Goal: Transaction & Acquisition: Purchase product/service

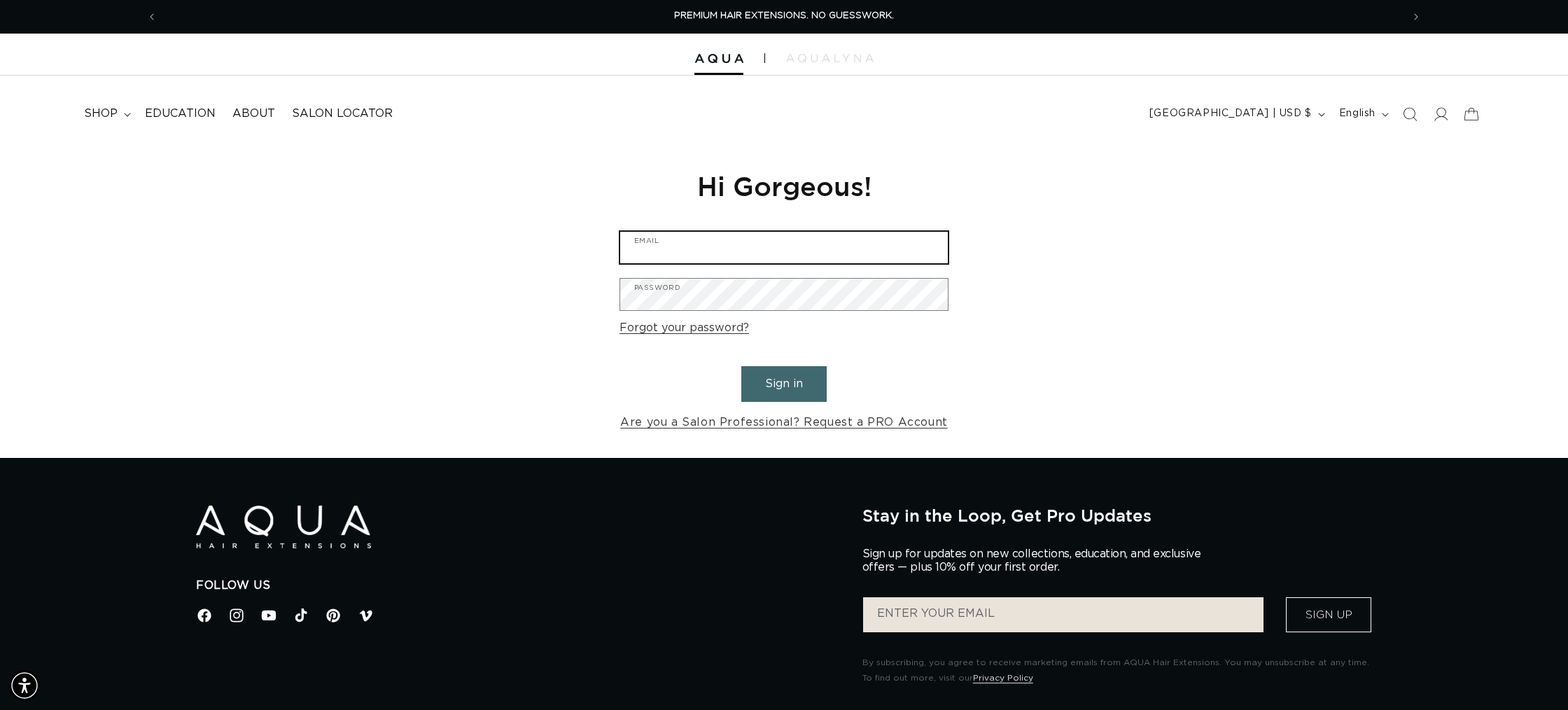
type input "jaclyn.bonica@gmail.com"
click at [772, 374] on button "Sign in" at bounding box center [784, 384] width 86 height 35
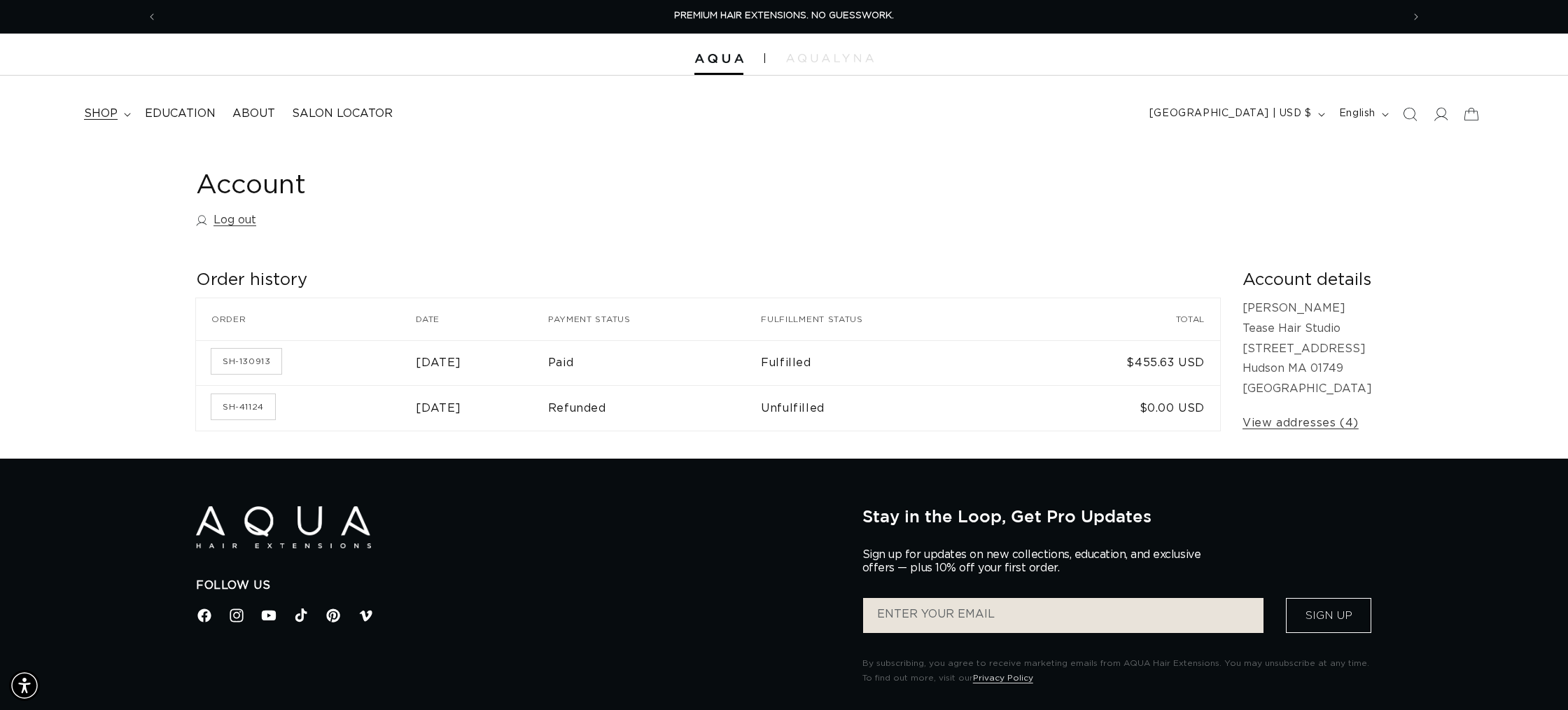
click at [94, 106] on span "shop" at bounding box center [101, 113] width 34 height 15
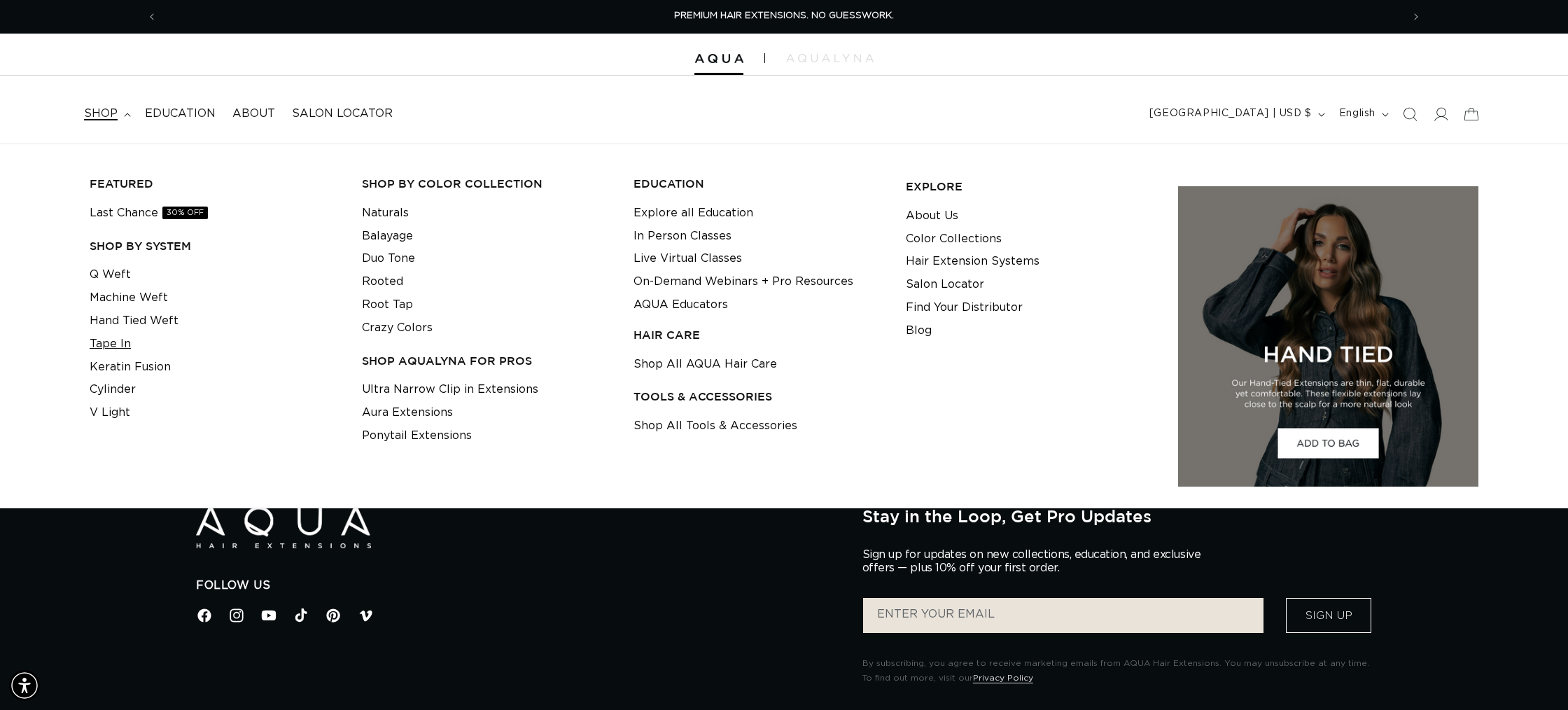
click at [105, 351] on link "Tape In" at bounding box center [110, 344] width 41 height 23
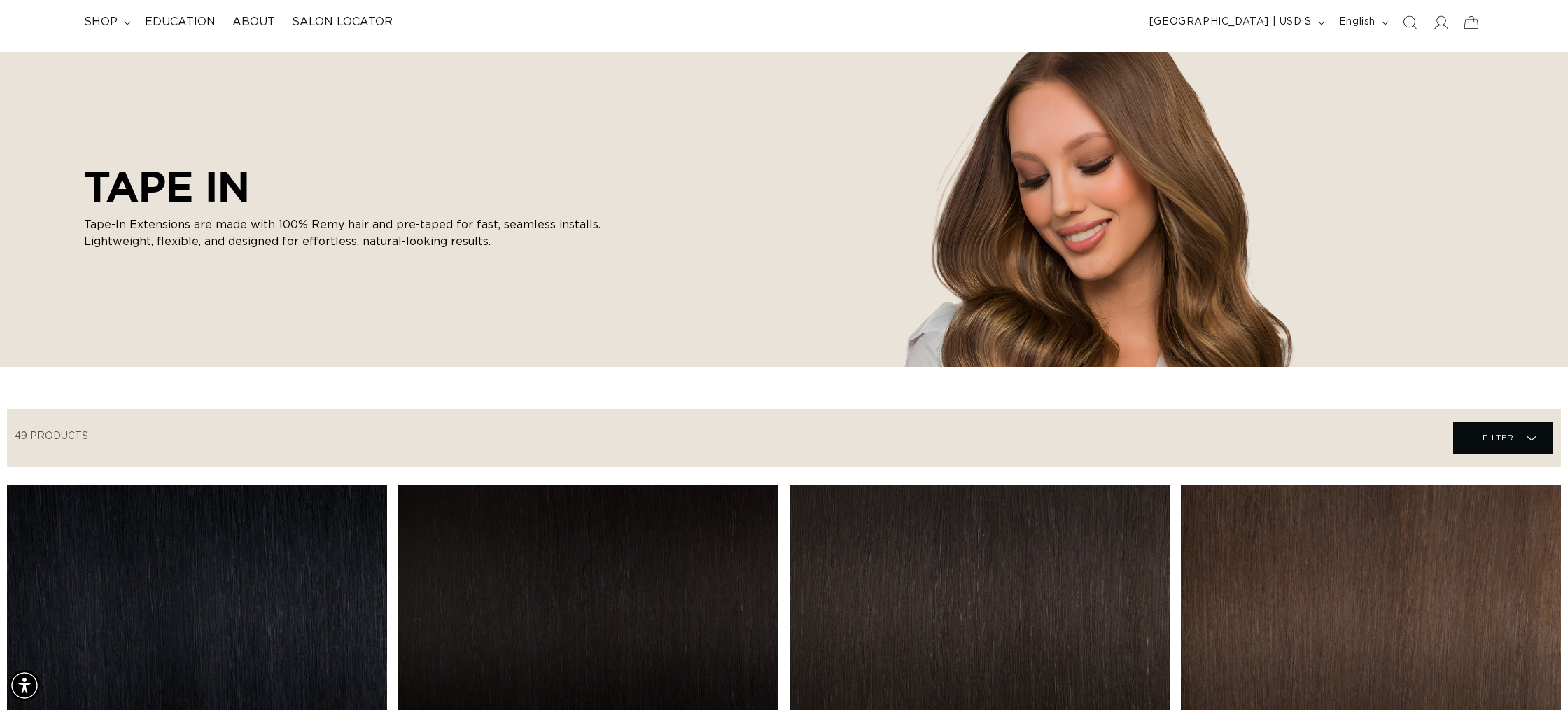
scroll to position [0, 1245]
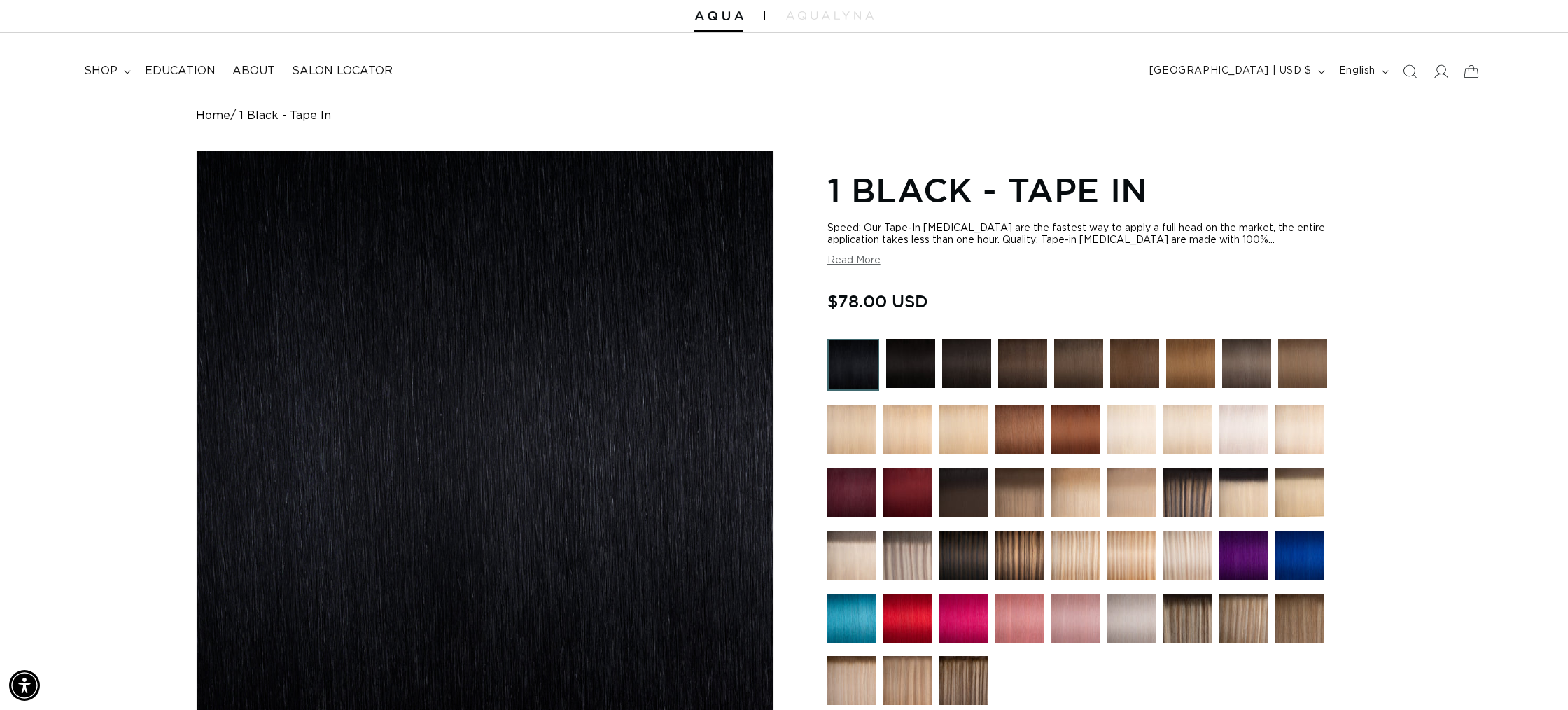
scroll to position [0, 2489]
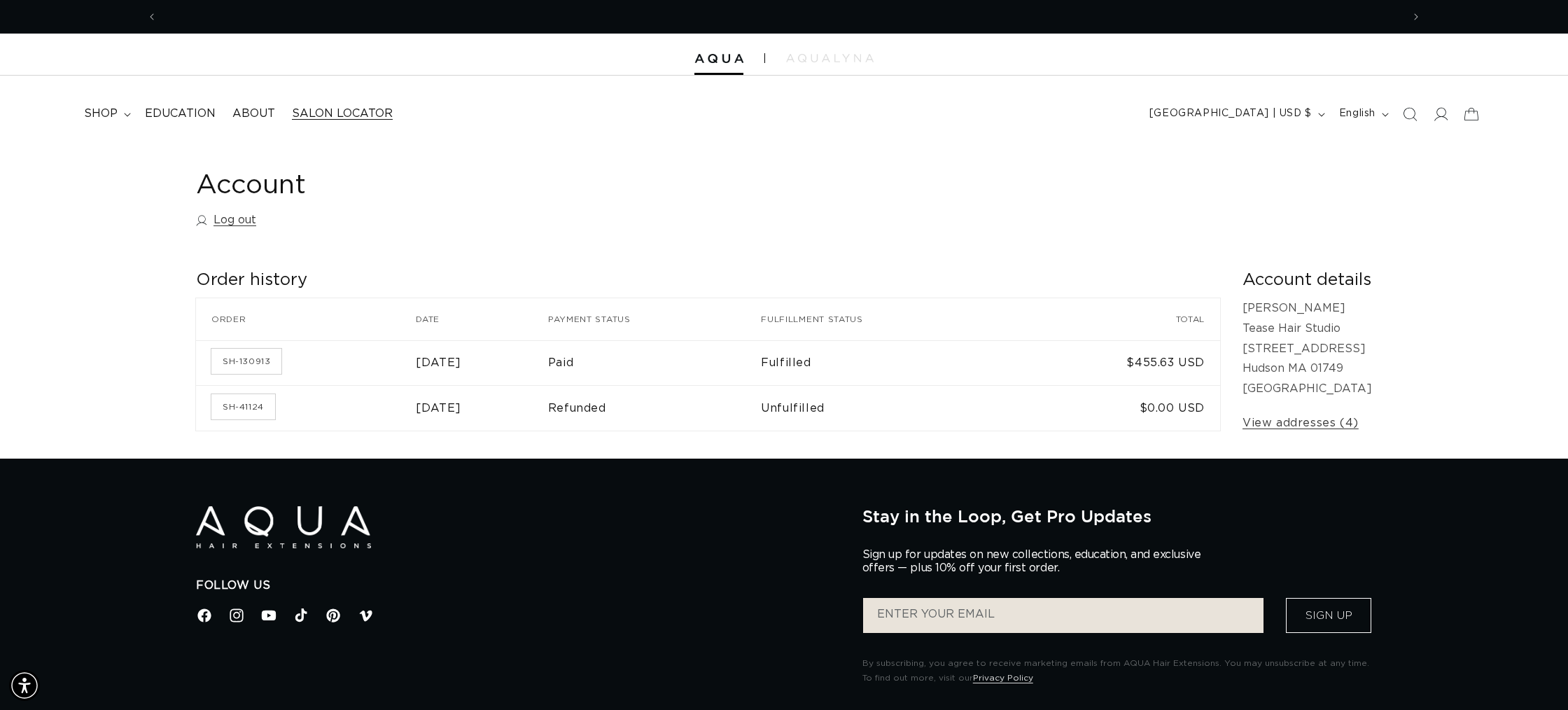
scroll to position [0, 1245]
click at [101, 105] on summary "shop" at bounding box center [106, 114] width 61 height 32
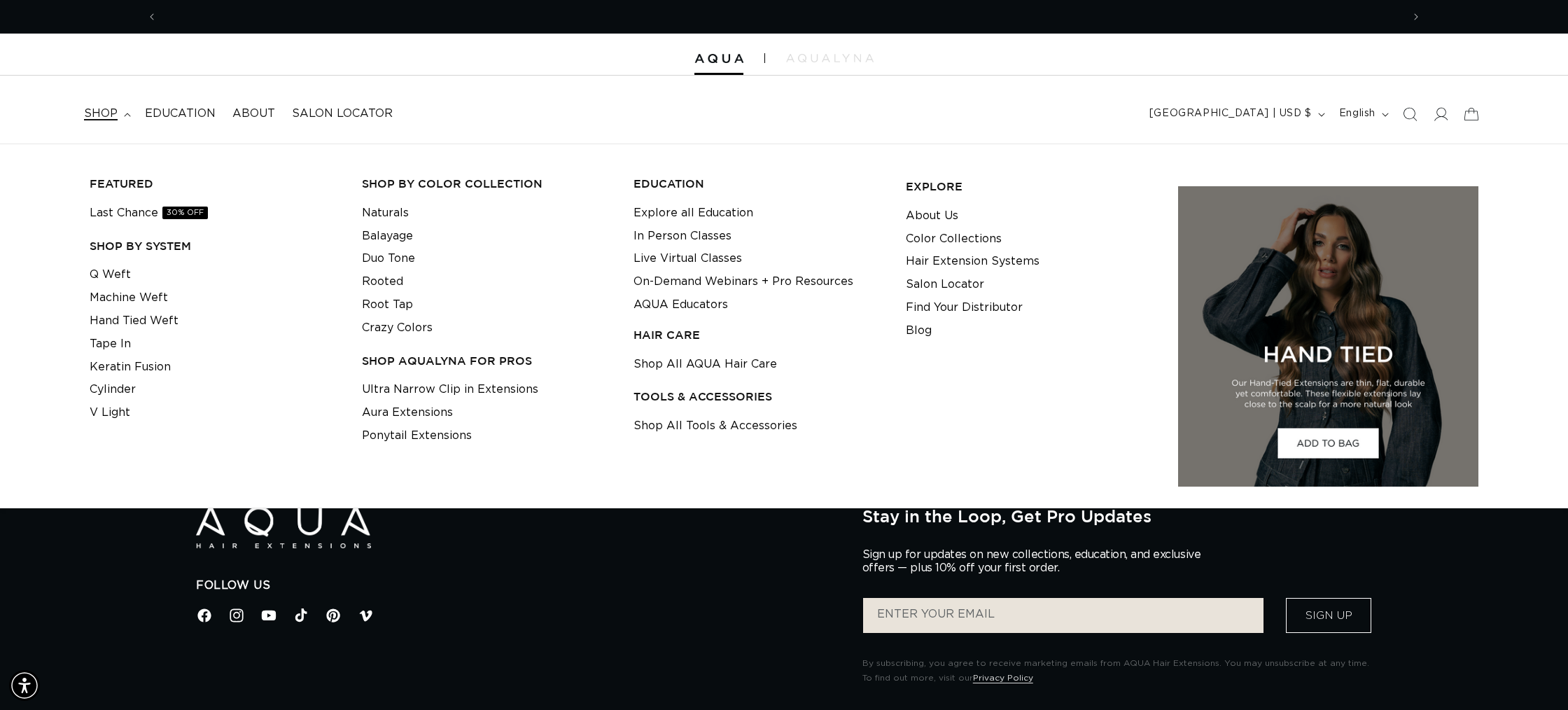
scroll to position [0, 0]
click at [396, 286] on link "Rooted" at bounding box center [383, 281] width 41 height 23
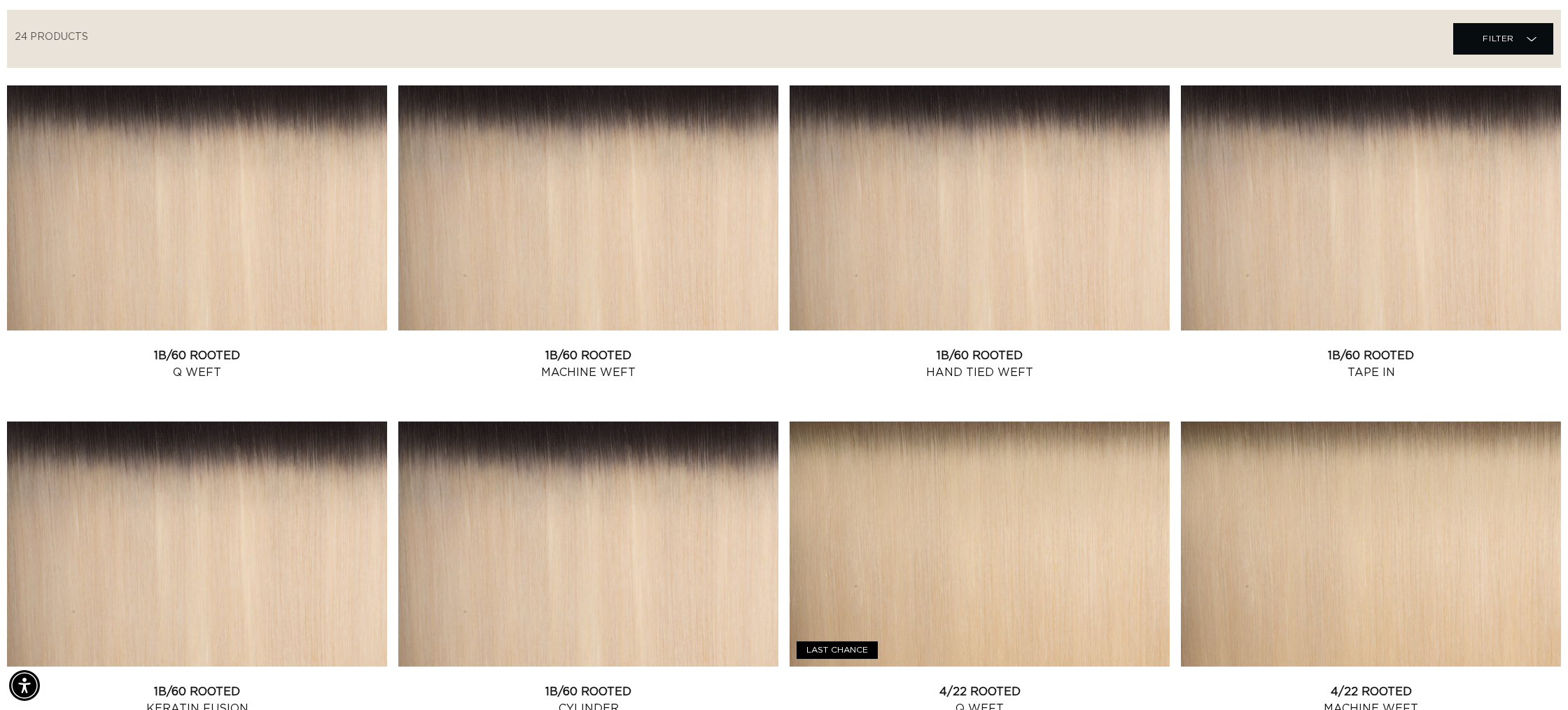
scroll to position [307, 0]
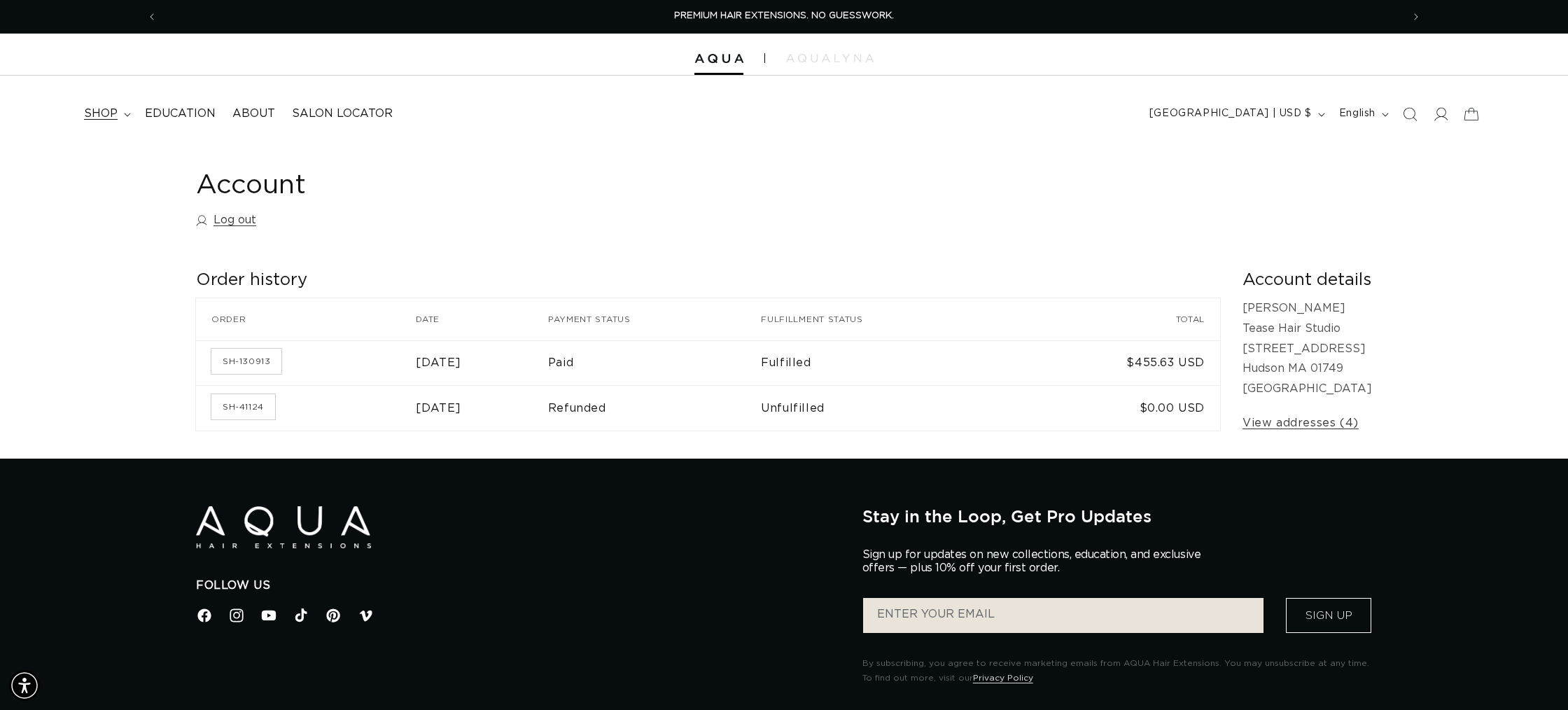
click at [115, 102] on summary "shop" at bounding box center [106, 114] width 61 height 32
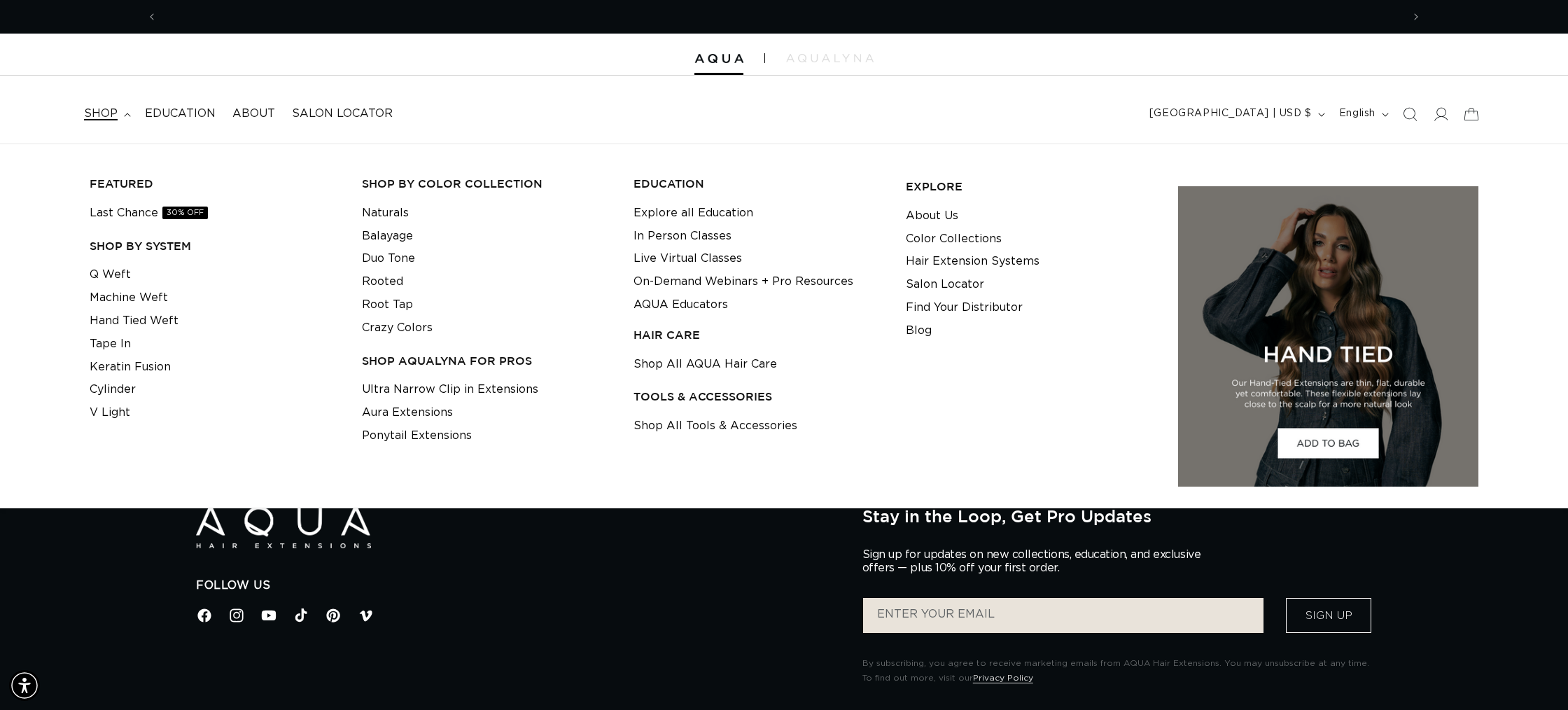
scroll to position [0, 1245]
click at [408, 322] on link "Crazy Colors" at bounding box center [397, 327] width 71 height 23
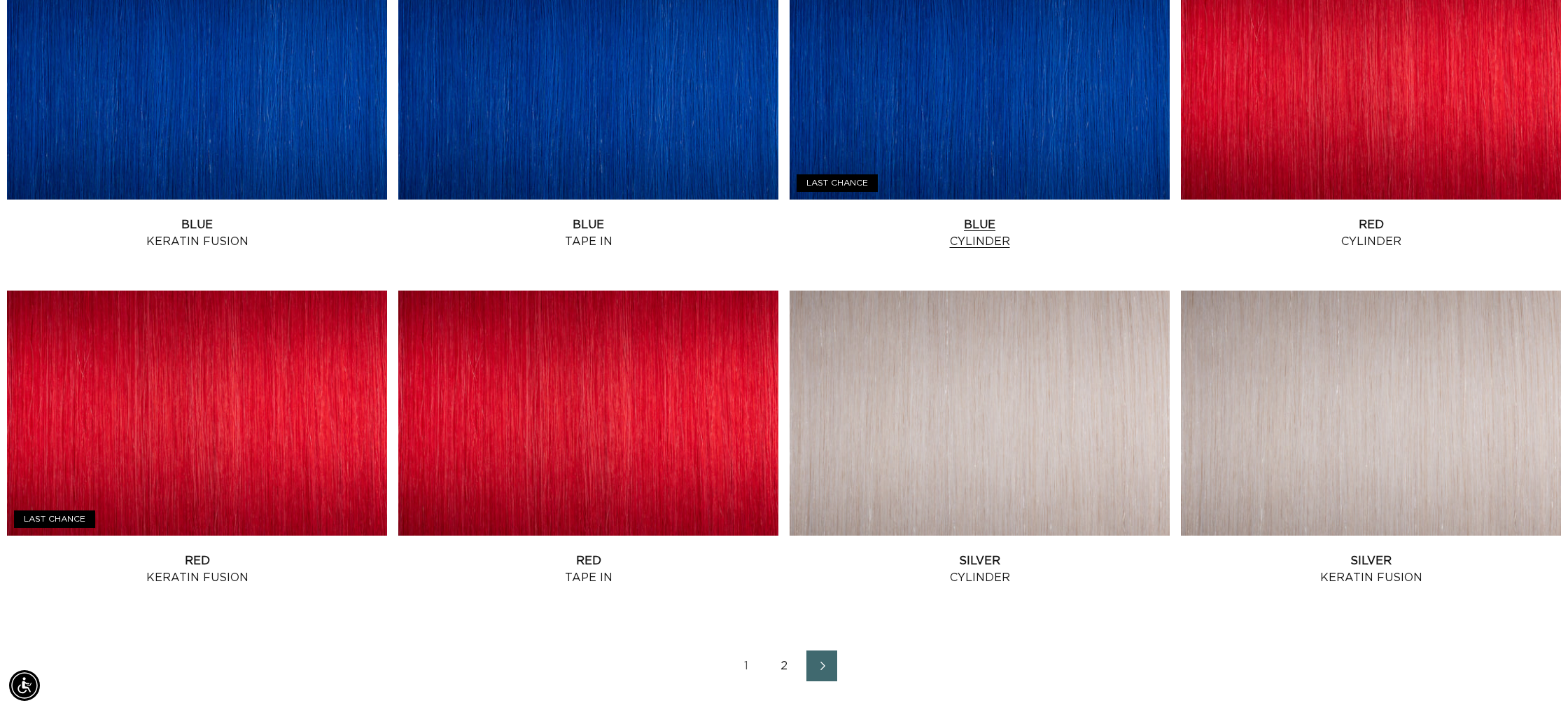
scroll to position [1631, 0]
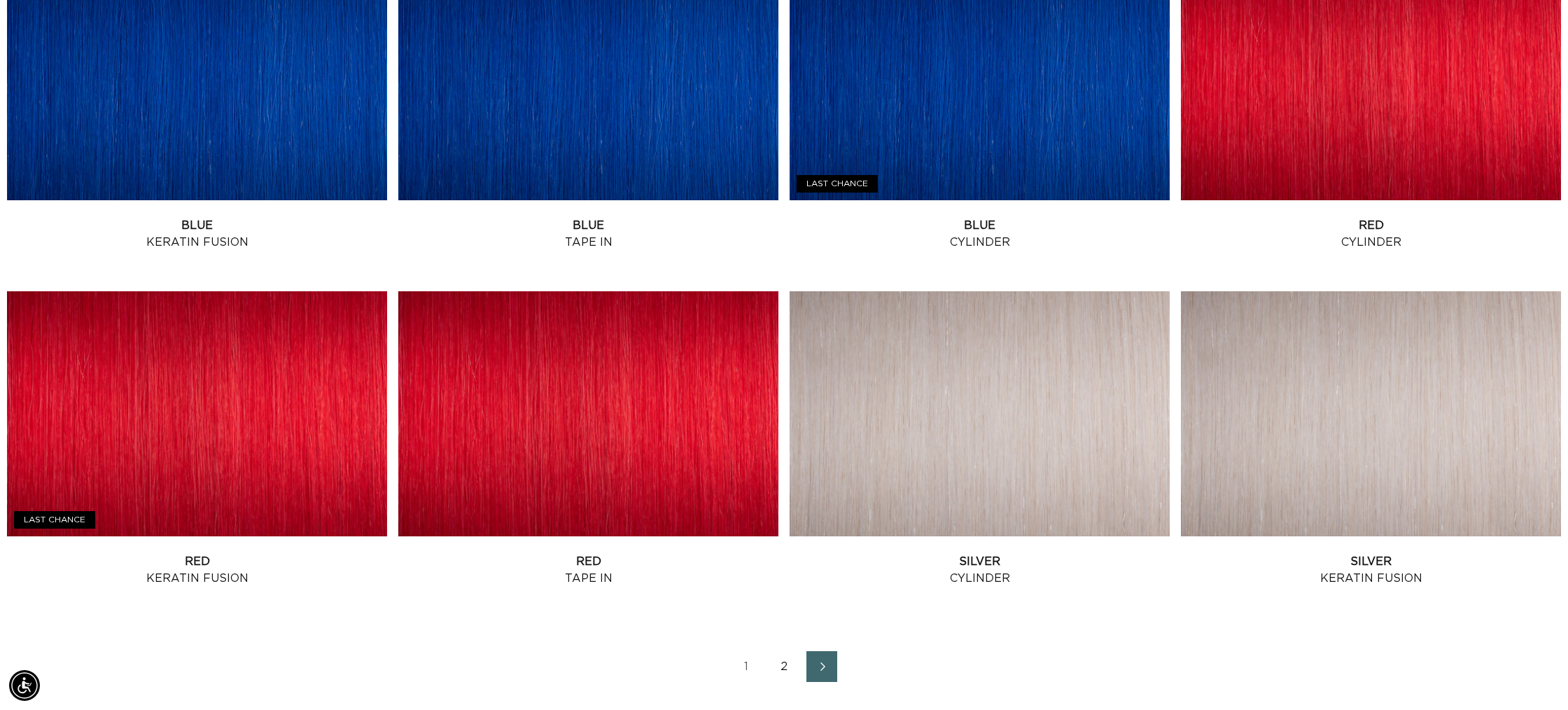
click at [784, 657] on link "2" at bounding box center [784, 666] width 31 height 31
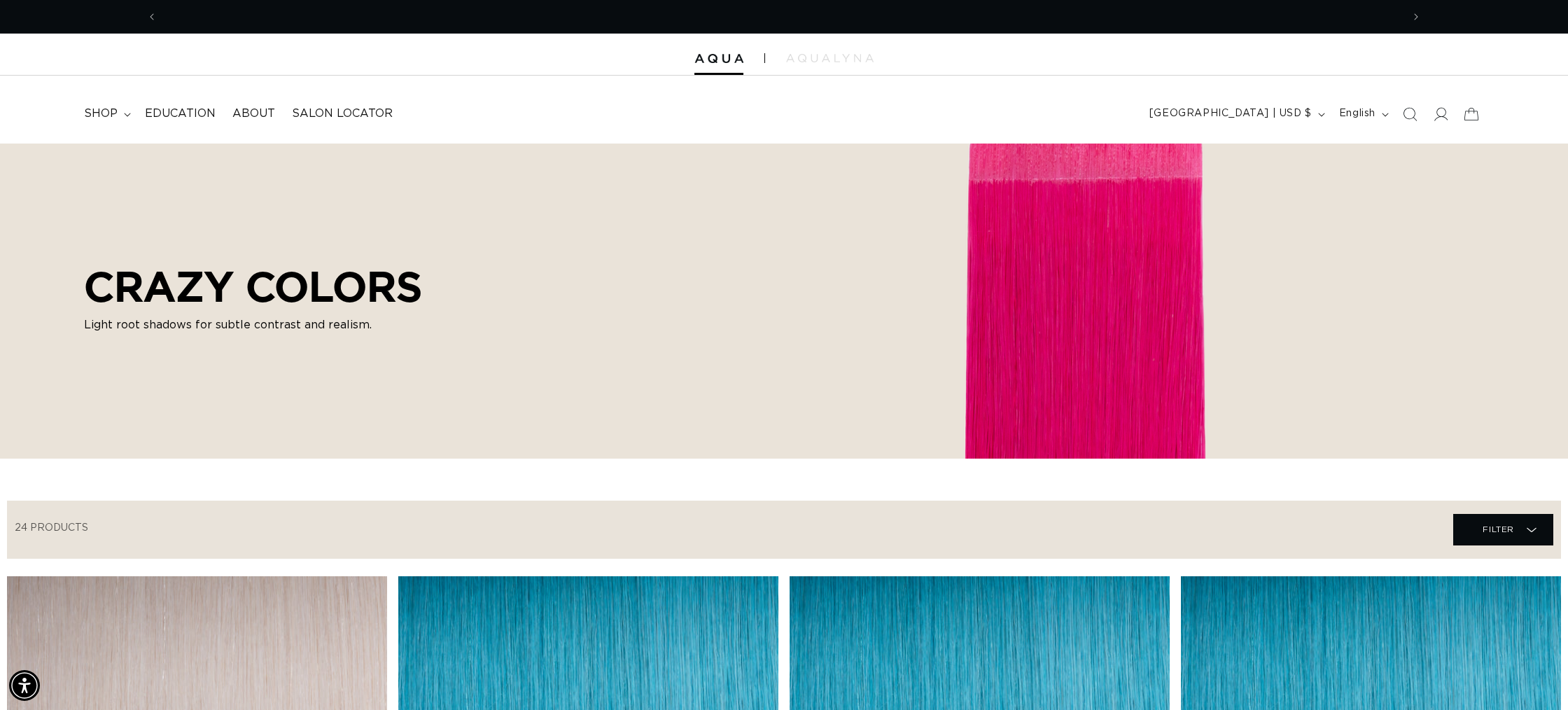
scroll to position [0, 2489]
click at [160, 20] on button "Previous announcement" at bounding box center [152, 17] width 31 height 27
click at [833, 54] on img at bounding box center [830, 58] width 88 height 8
click at [88, 115] on span "shop" at bounding box center [101, 113] width 34 height 15
